Goal: Navigation & Orientation: Understand site structure

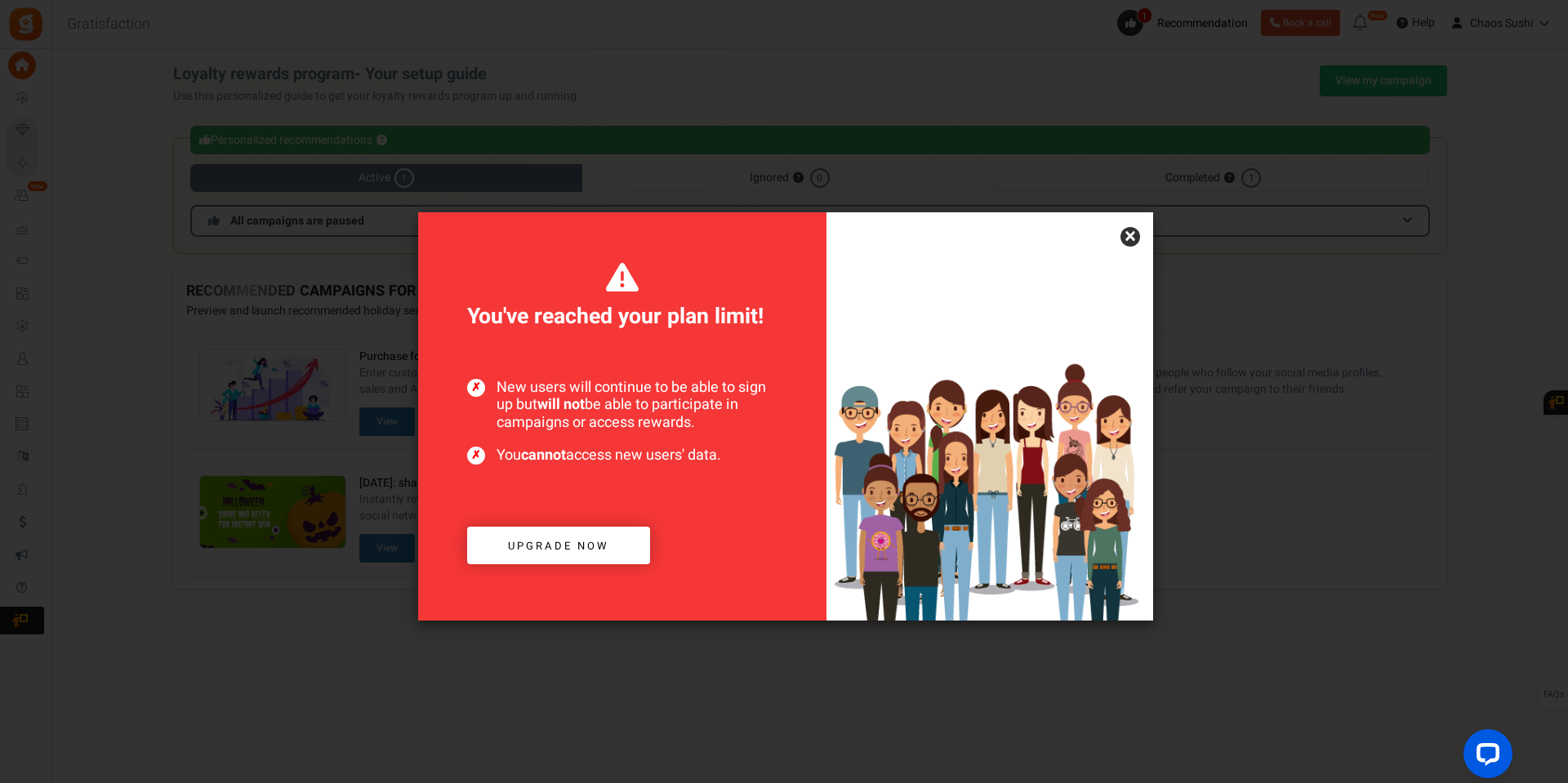
click at [1136, 238] on link "×" at bounding box center [1131, 236] width 20 height 20
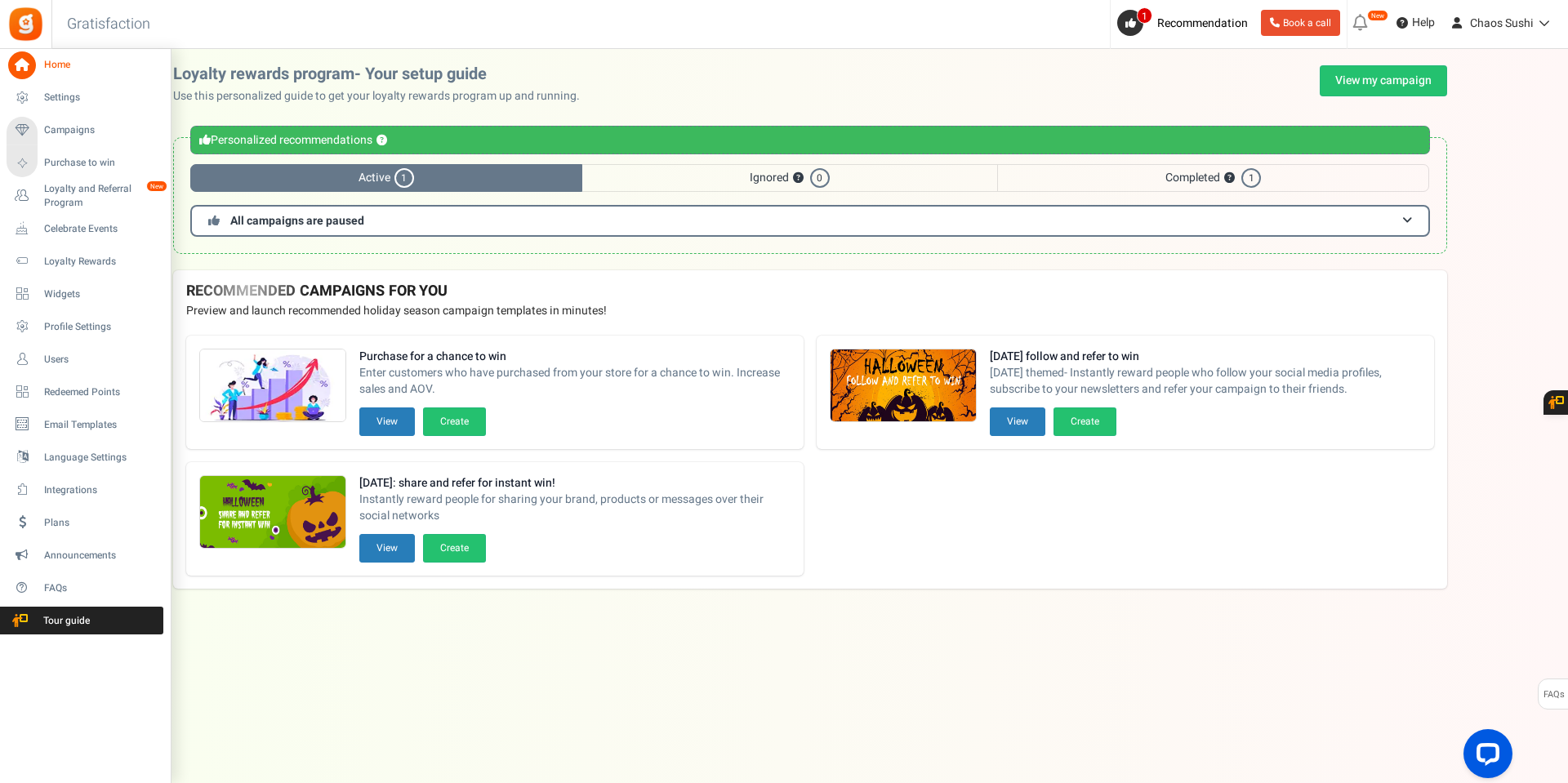
click at [74, 179] on li "Loyalty and Referral Program New" at bounding box center [84, 195] width 170 height 32
click at [73, 188] on span "Loyalty and Referral Program" at bounding box center [103, 196] width 119 height 28
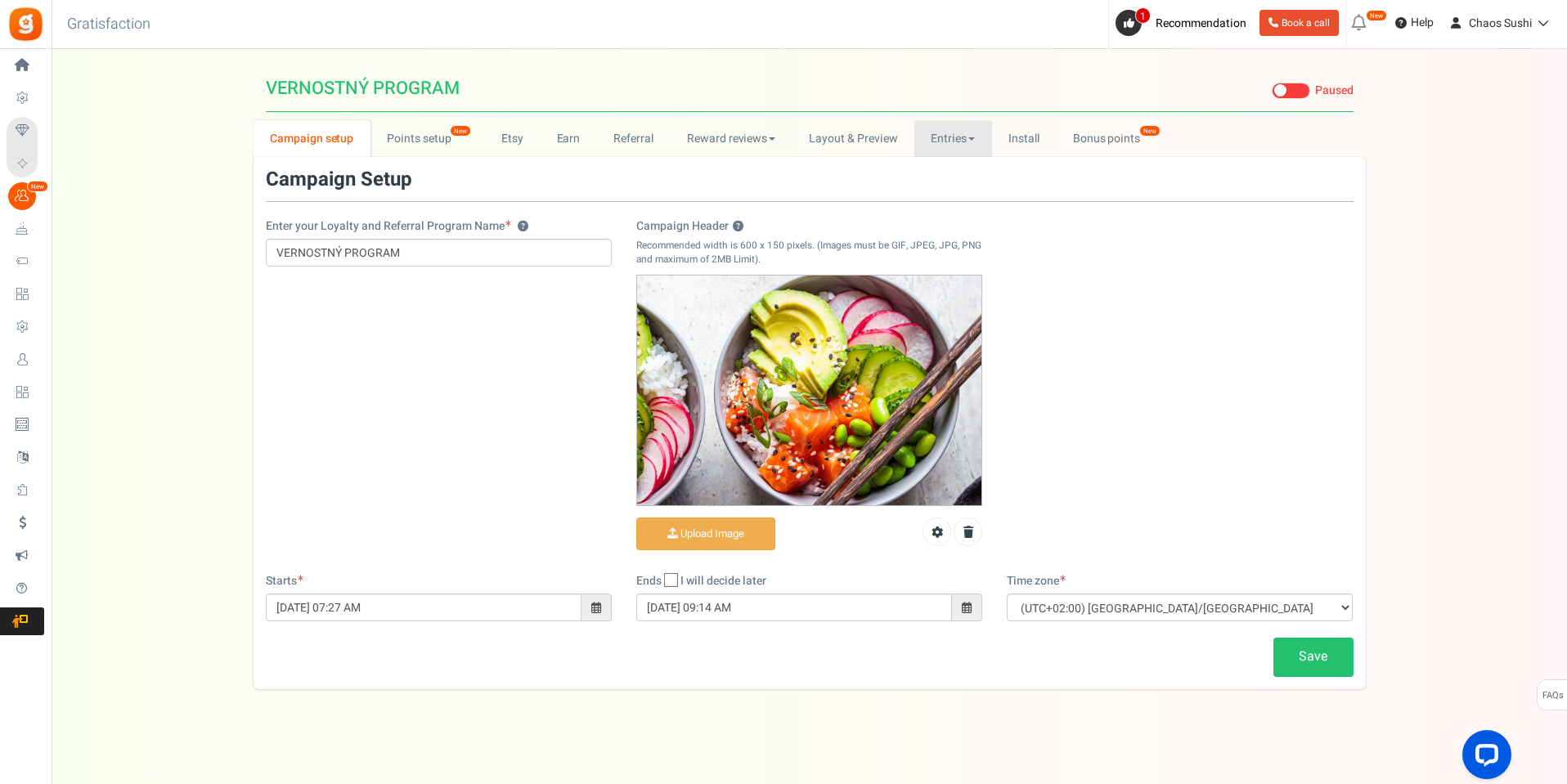
click at [946, 134] on link "Entries" at bounding box center [953, 138] width 78 height 36
click at [955, 194] on link "Referral entries" at bounding box center [980, 198] width 131 height 24
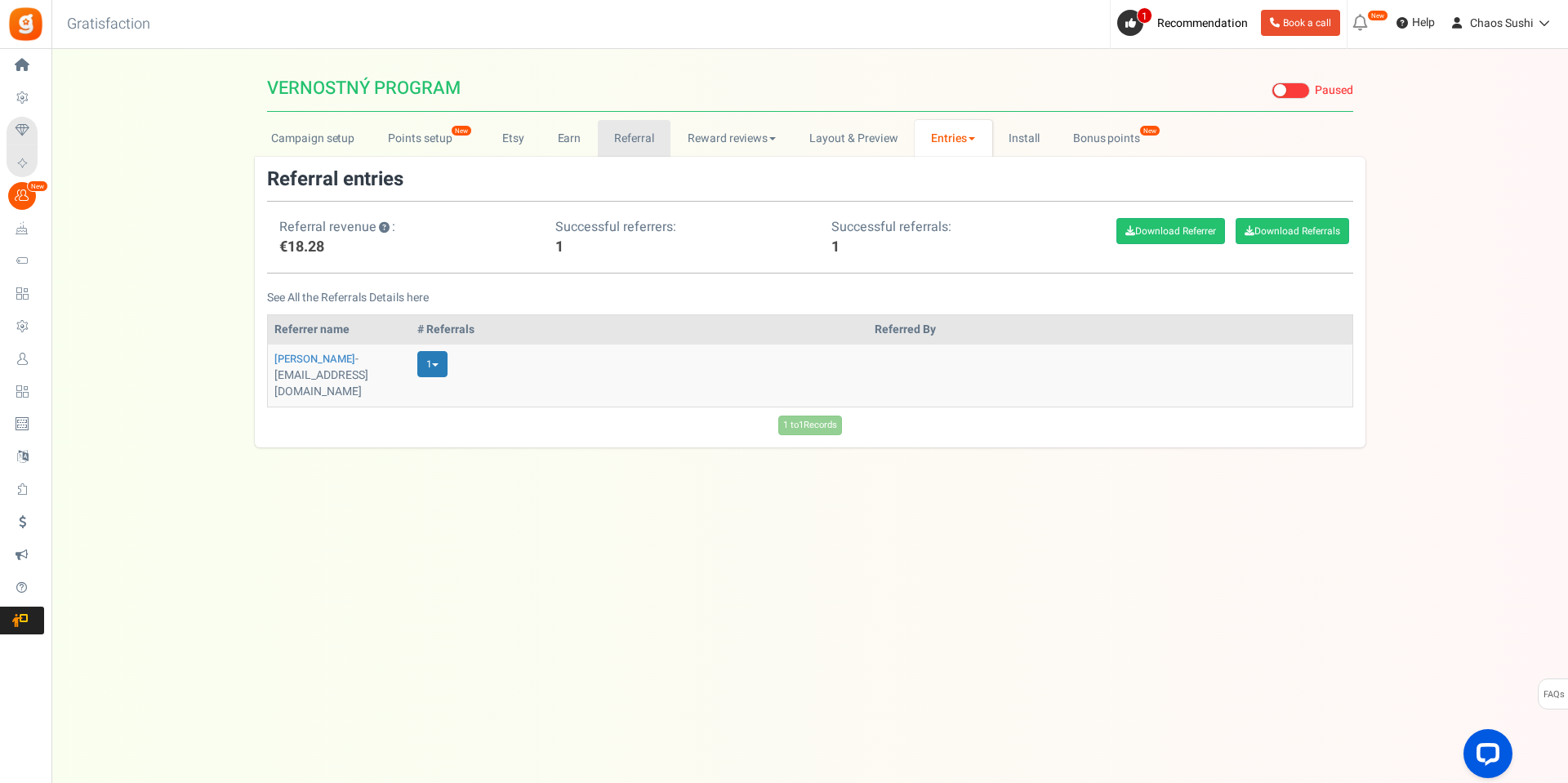
click at [629, 136] on link "Referral" at bounding box center [634, 138] width 74 height 36
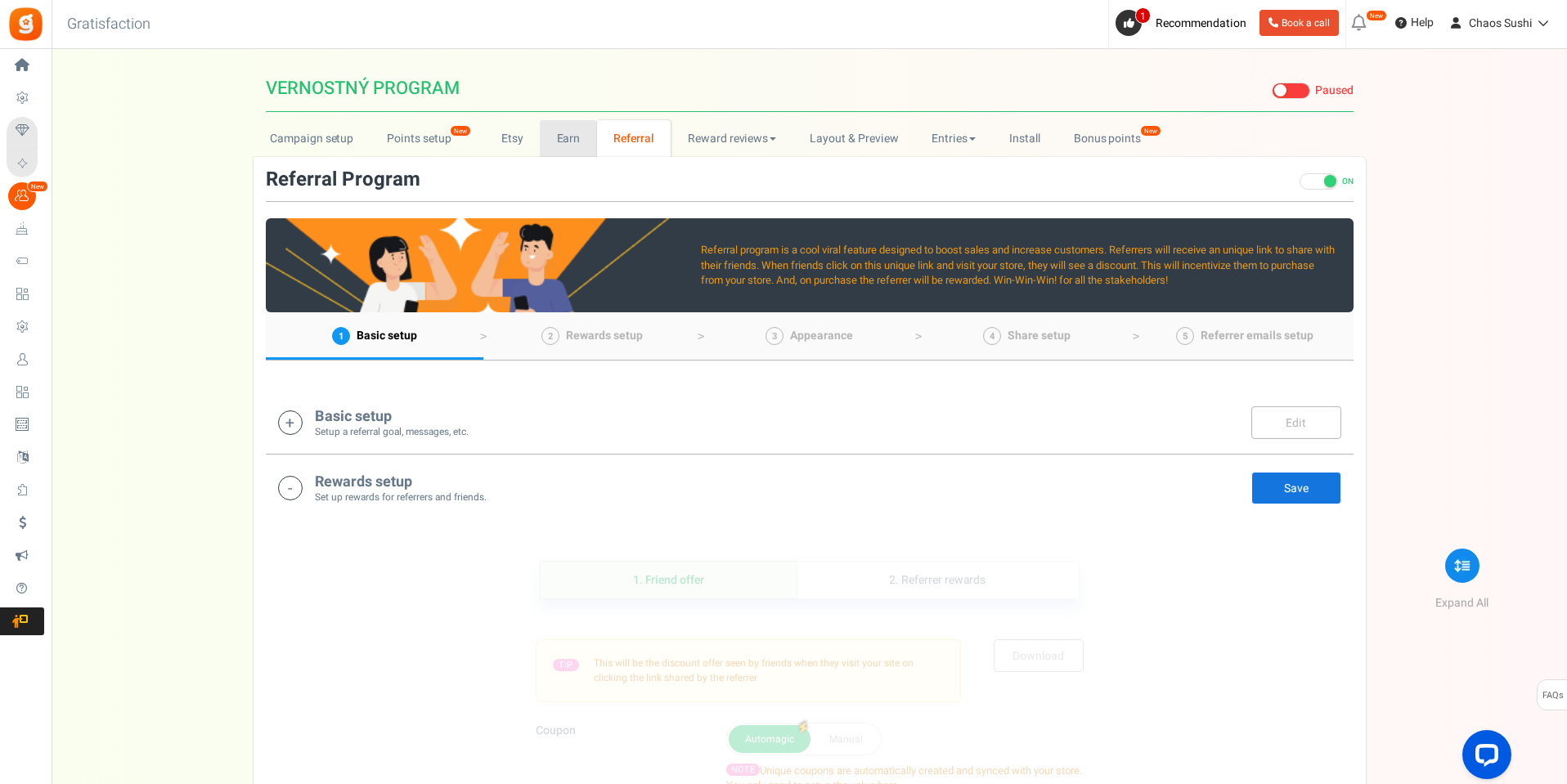
click at [553, 133] on link "Earn" at bounding box center [568, 138] width 57 height 36
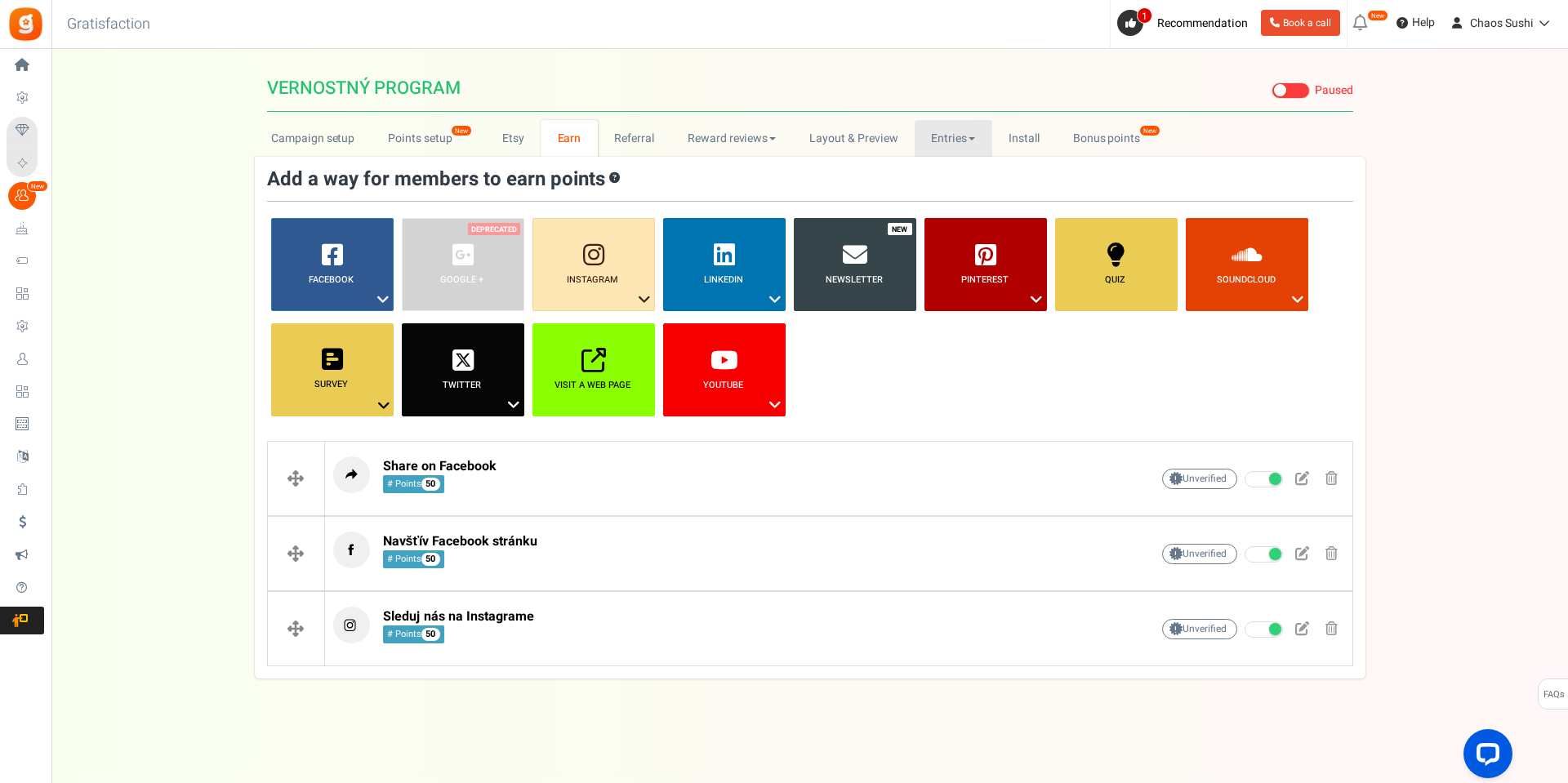
click at [954, 141] on link "Entries" at bounding box center [954, 138] width 78 height 36
click at [944, 176] on link "Entries" at bounding box center [980, 174] width 131 height 24
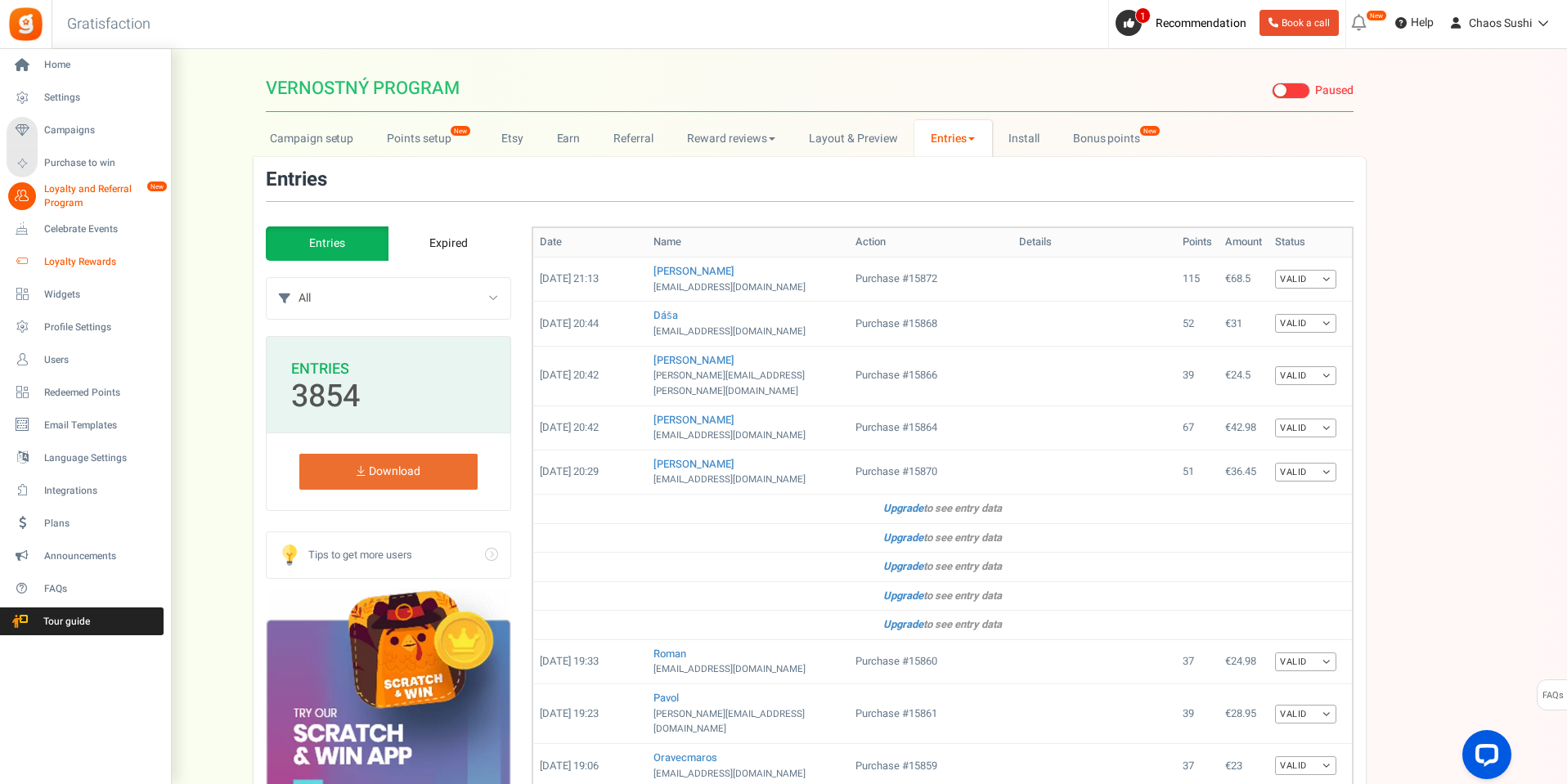
click at [66, 255] on span "Loyalty Rewards" at bounding box center [101, 262] width 114 height 14
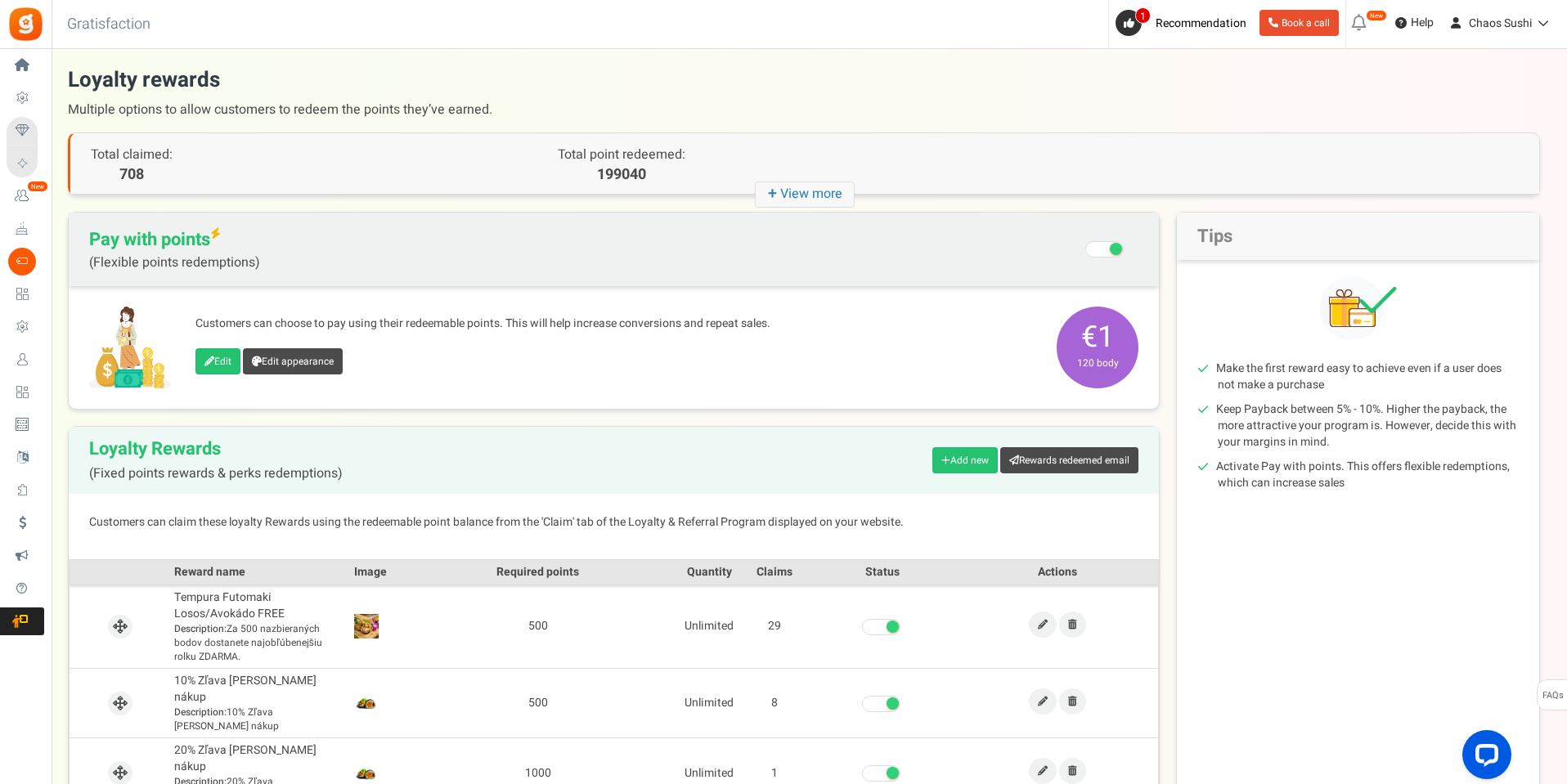
click at [775, 184] on strong "+" at bounding box center [774, 194] width 12 height 24
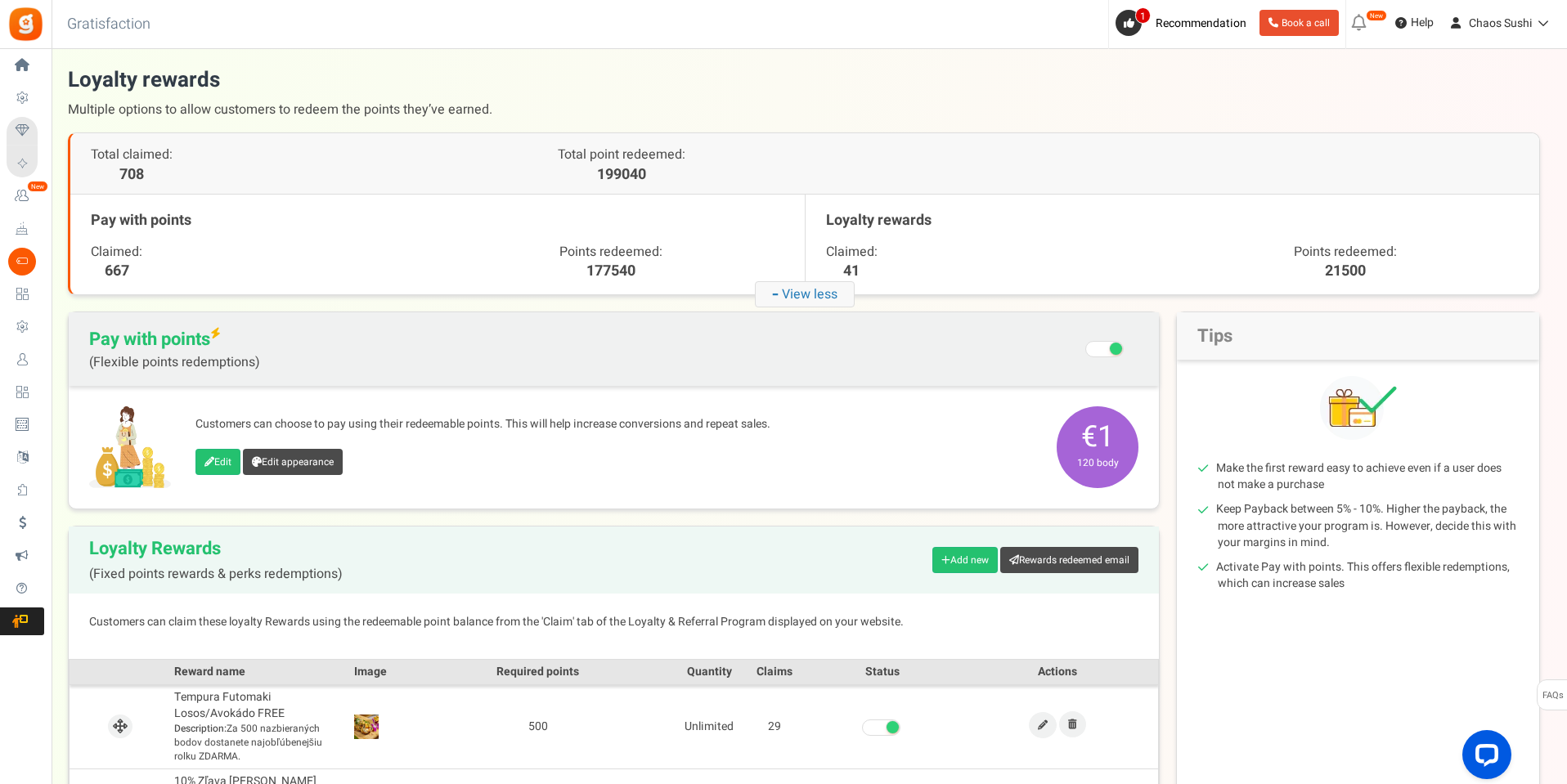
click at [1046, 77] on h1 "Loyalty rewards Multiple options to allow customers to redeem the points they’v…" at bounding box center [803, 94] width 1472 height 59
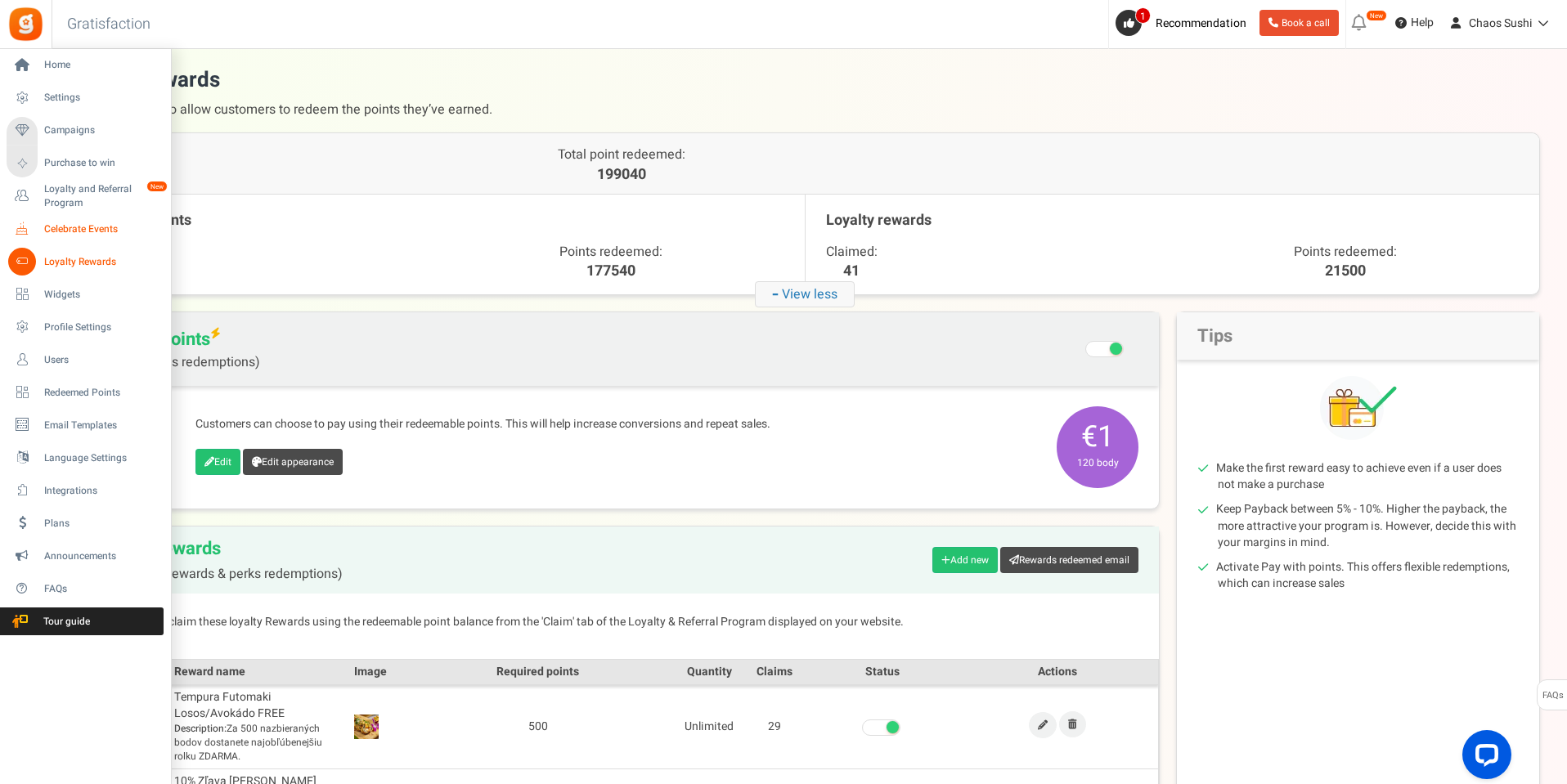
click at [77, 227] on span "Celebrate Events" at bounding box center [101, 229] width 114 height 14
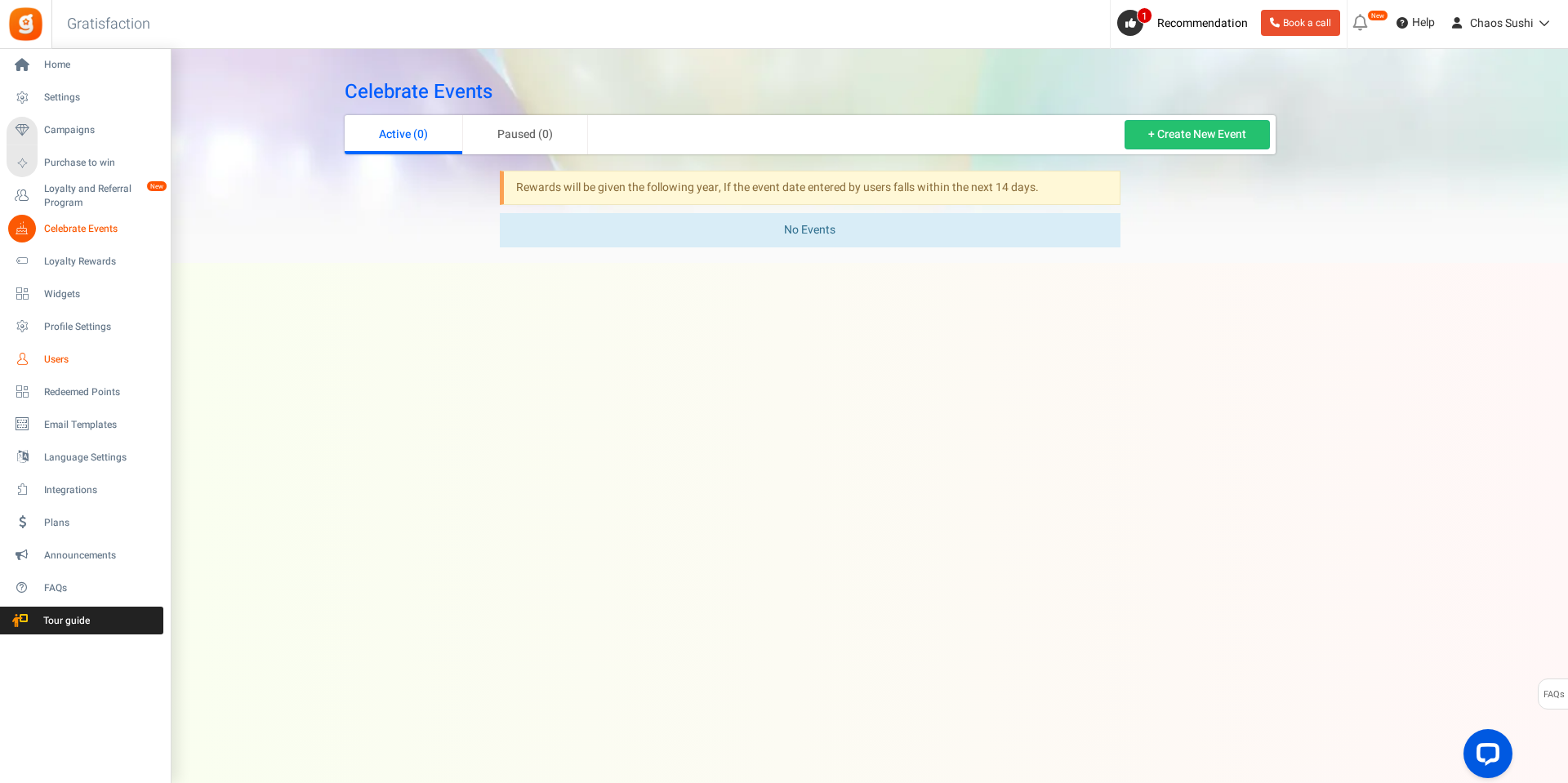
click at [62, 358] on span "Users" at bounding box center [101, 360] width 114 height 14
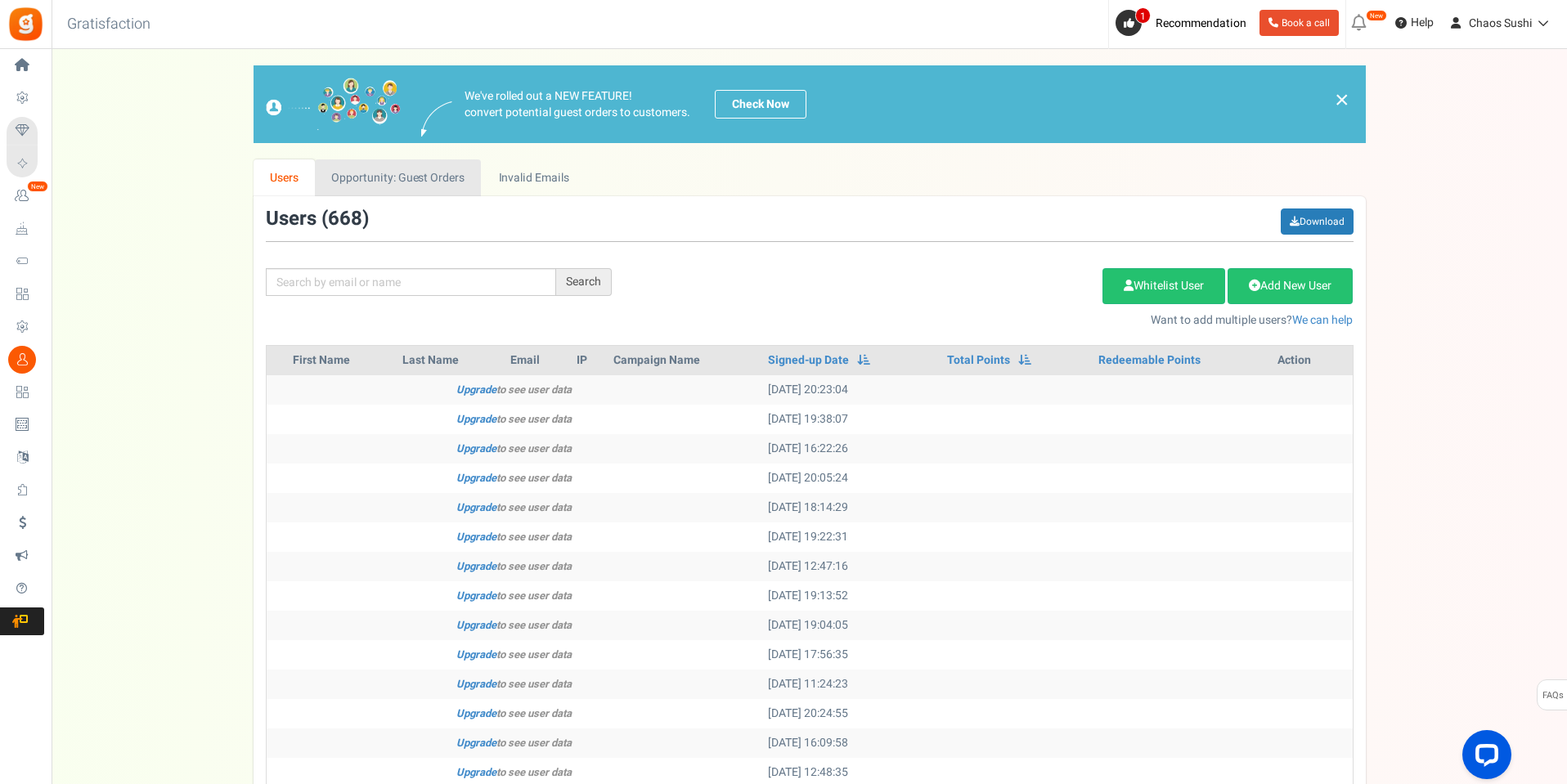
click at [406, 185] on link "Opportunity: Guest Orders" at bounding box center [398, 178] width 166 height 36
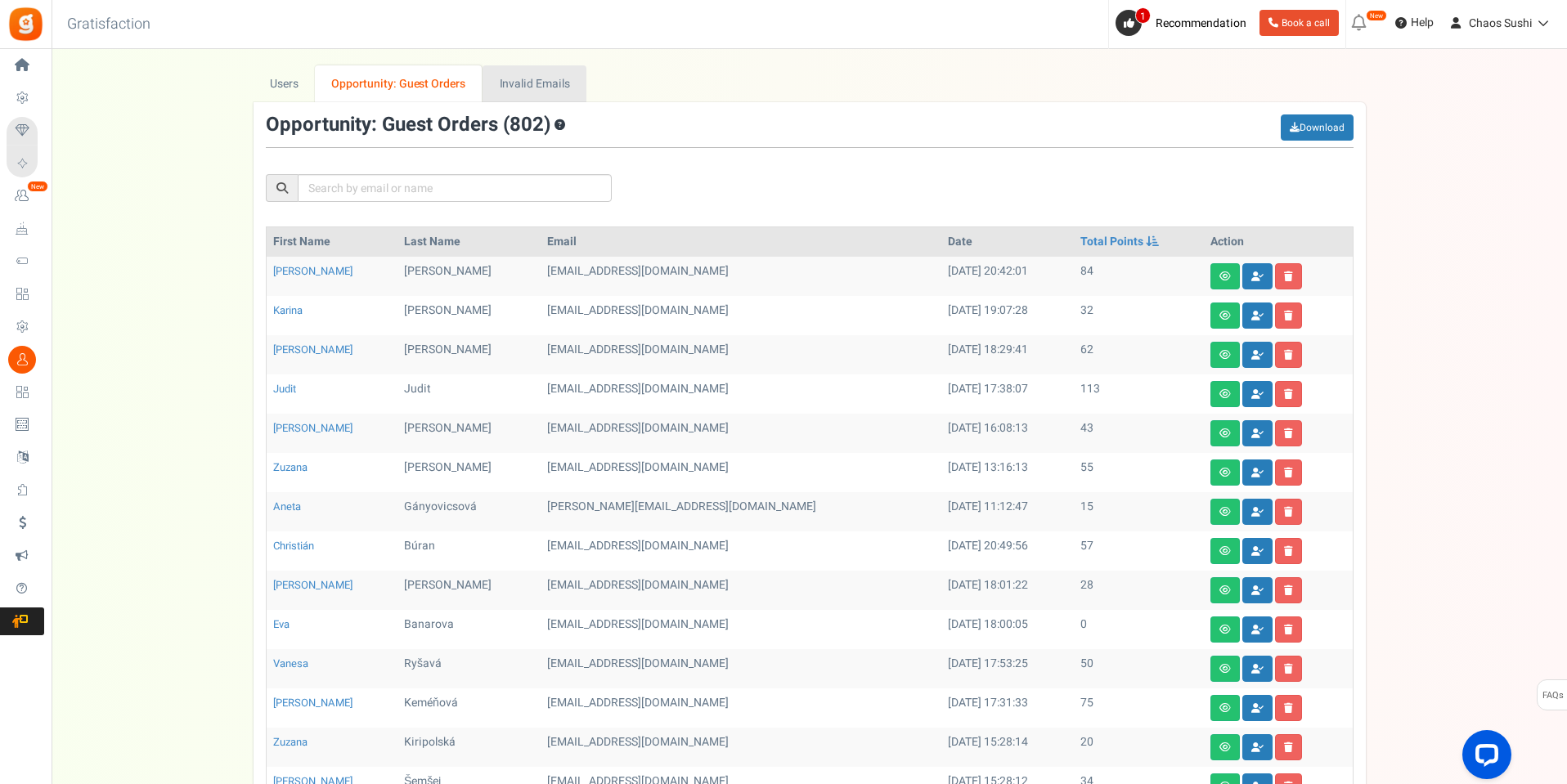
click at [529, 73] on link "Invalid Emails" at bounding box center [534, 84] width 104 height 36
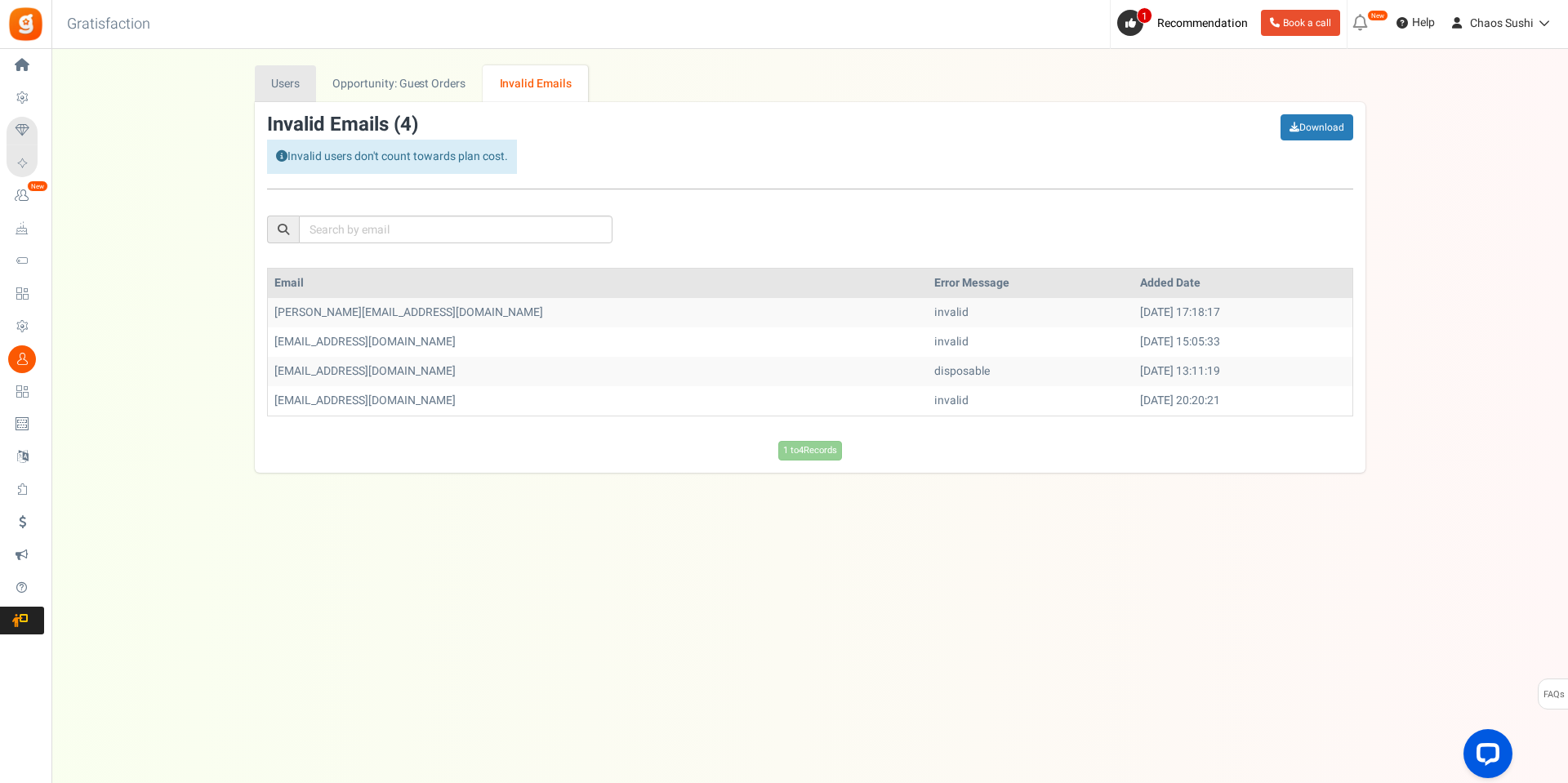
click at [309, 93] on link "Users" at bounding box center [285, 84] width 62 height 36
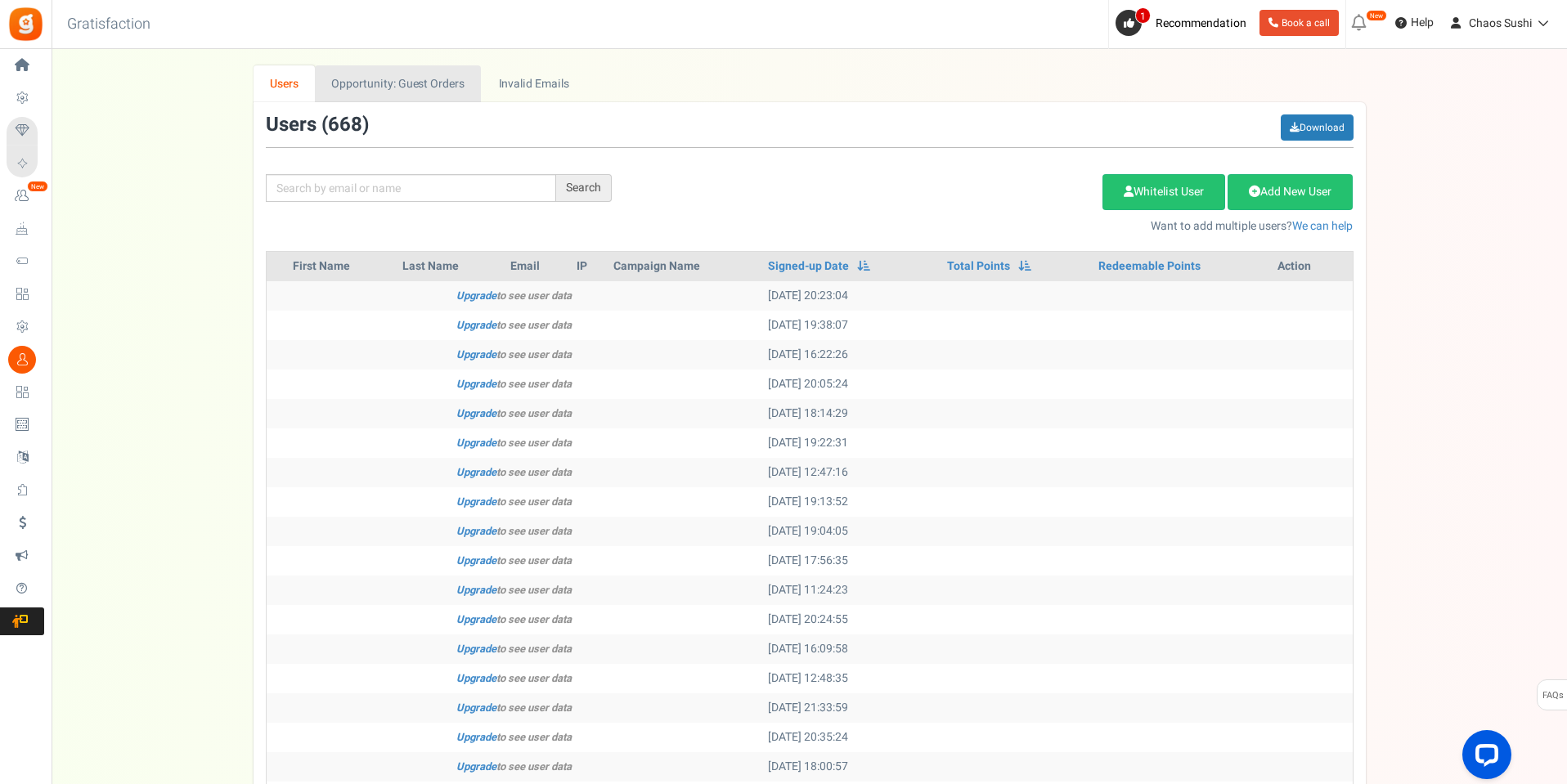
click at [378, 80] on link "Opportunity: Guest Orders" at bounding box center [398, 84] width 166 height 36
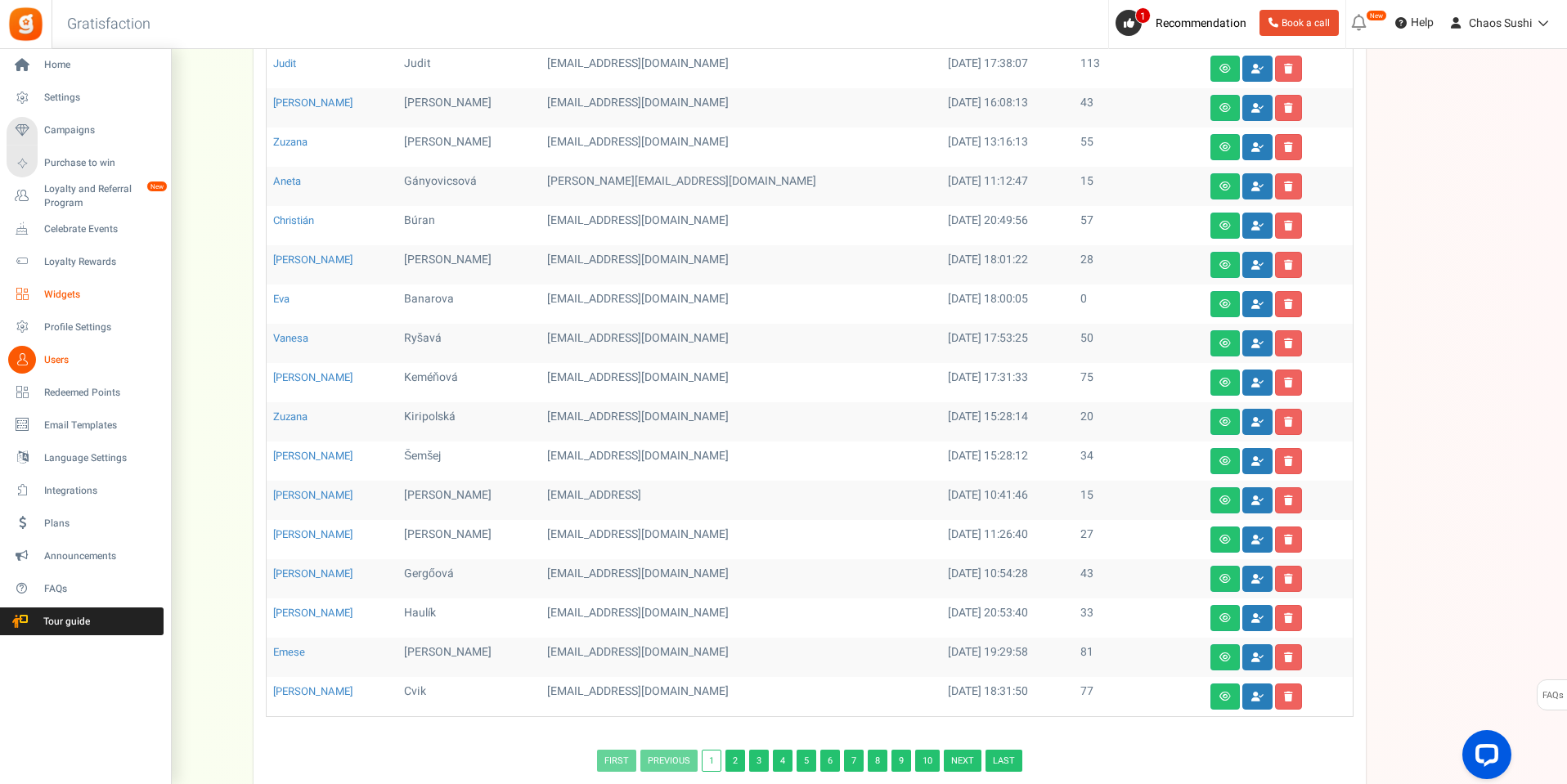
scroll to position [327, 0]
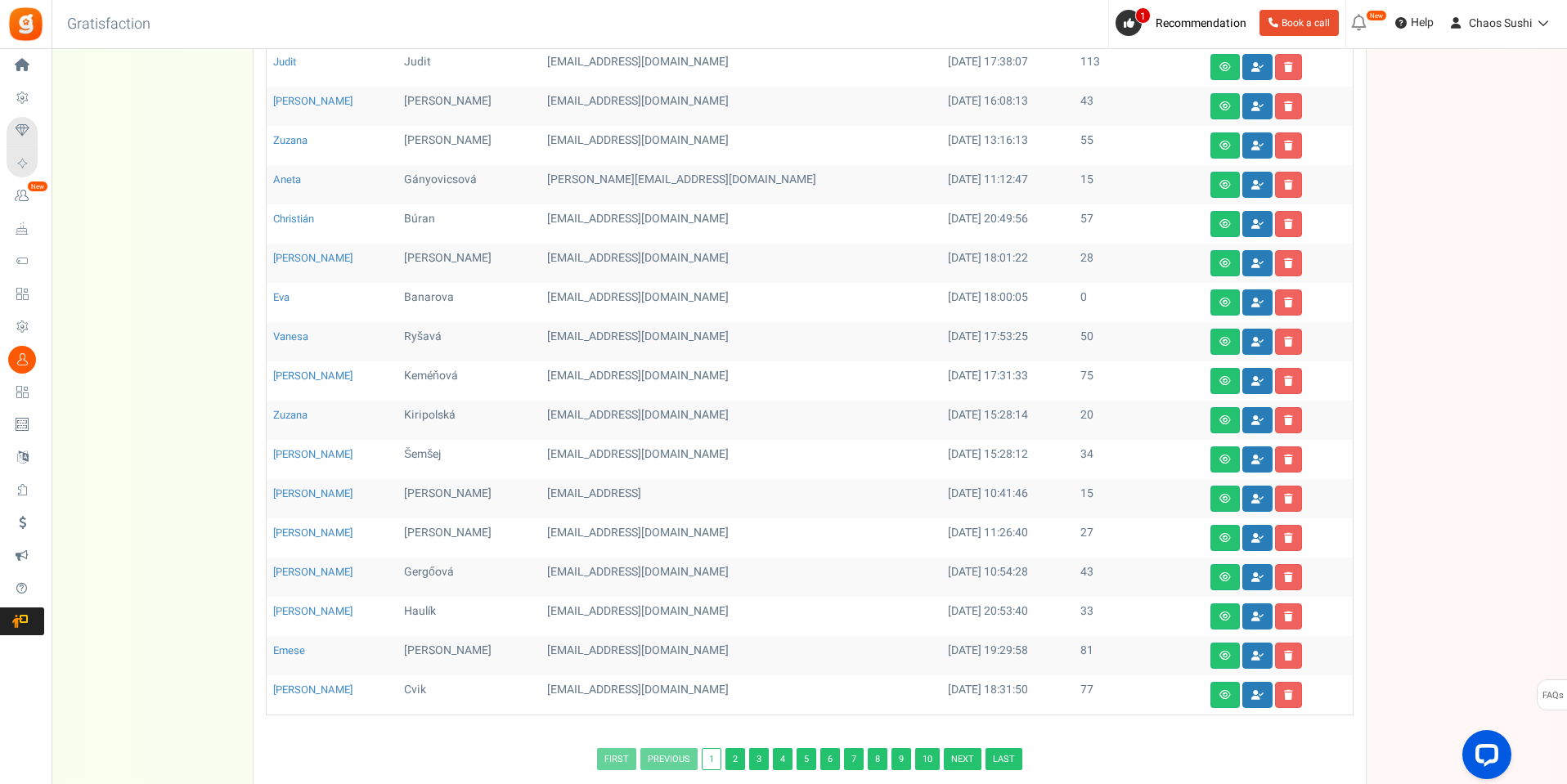
click at [0, 0] on span "Redeemed Points" at bounding box center [0, 0] width 0 height 0
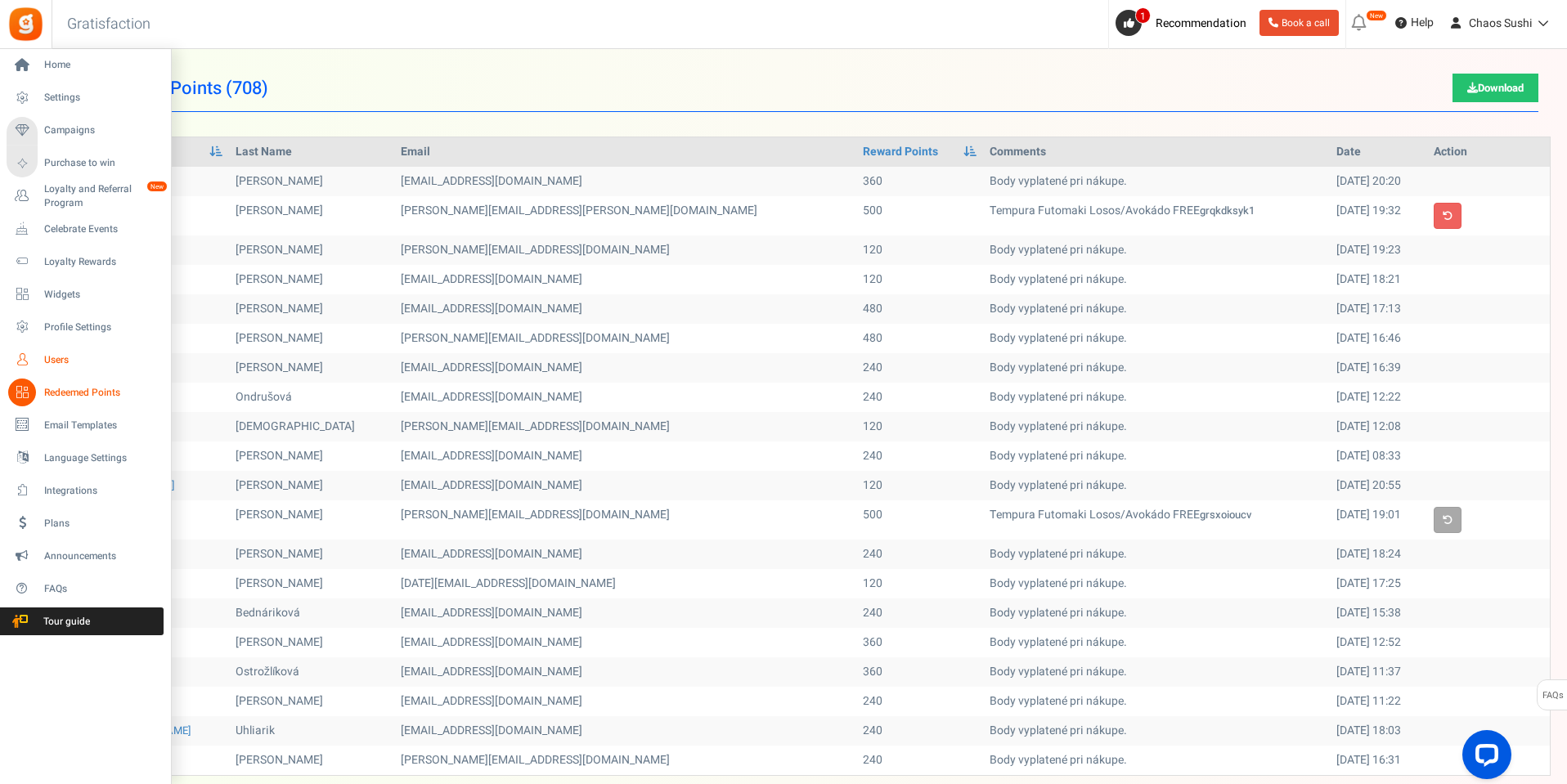
click at [67, 356] on span "Users" at bounding box center [101, 360] width 114 height 14
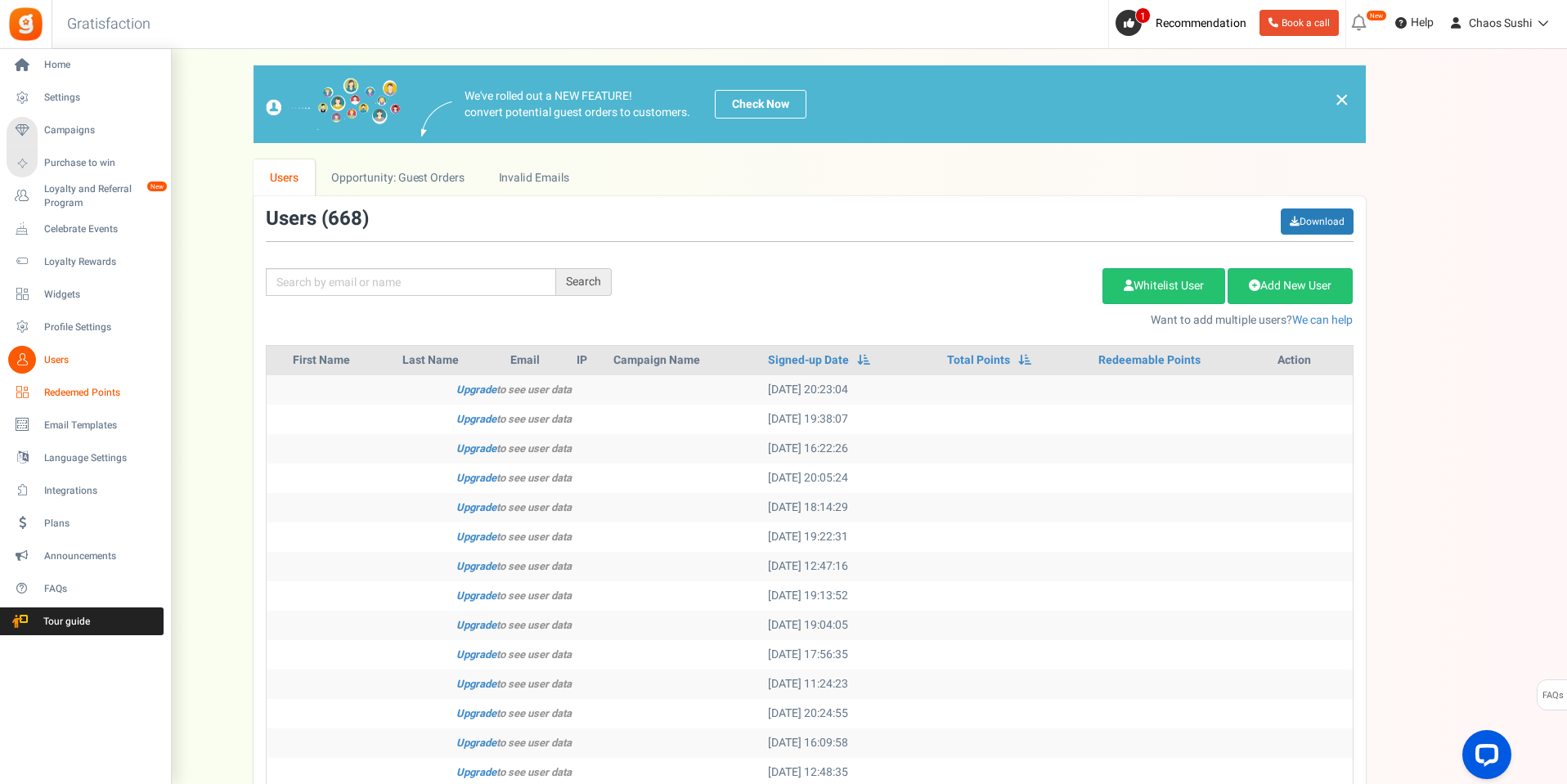
click at [93, 387] on span "Redeemed Points" at bounding box center [101, 392] width 114 height 14
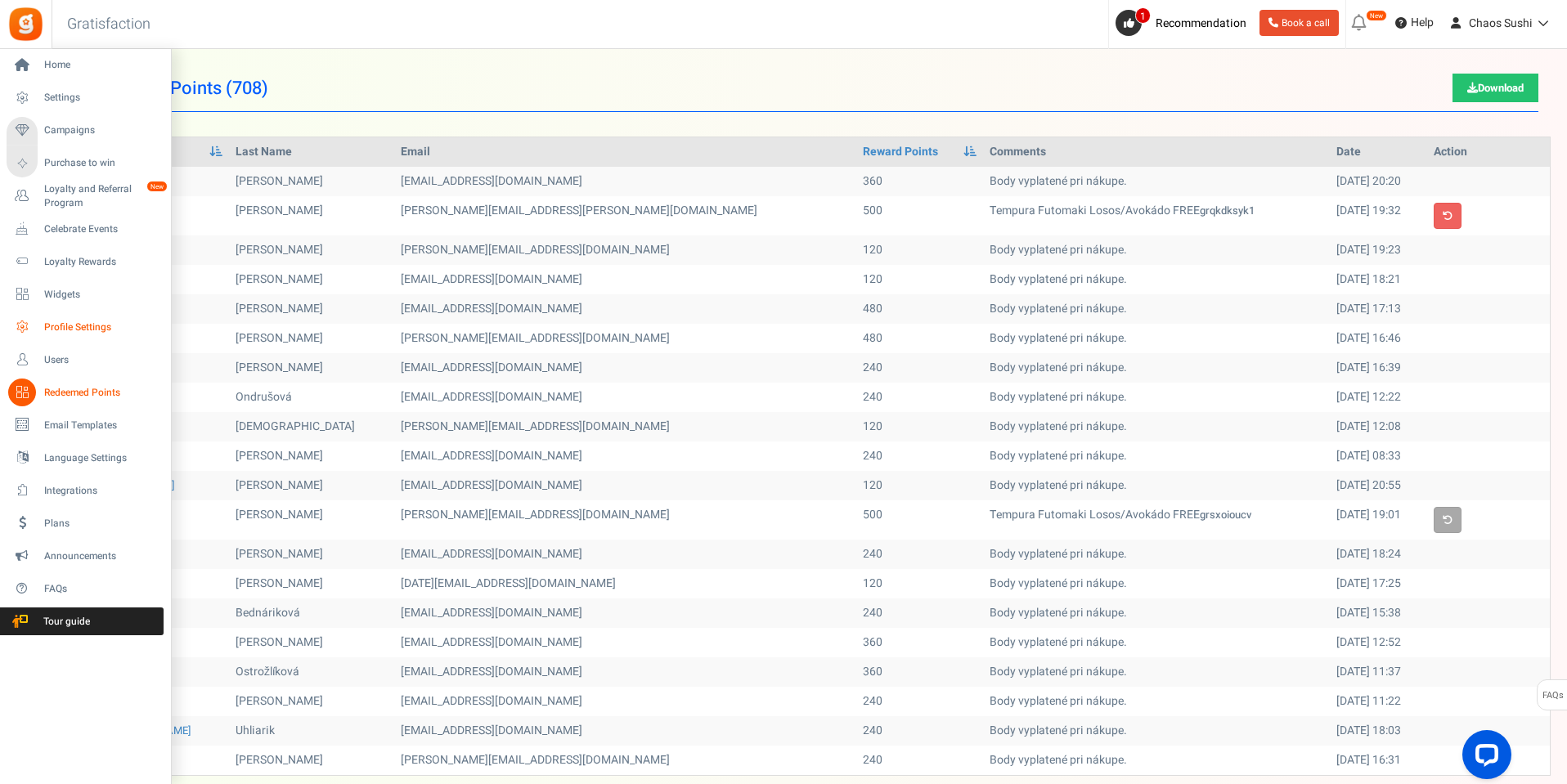
click at [79, 329] on span "Profile Settings" at bounding box center [101, 327] width 114 height 14
